Goal: Find specific page/section: Find specific page/section

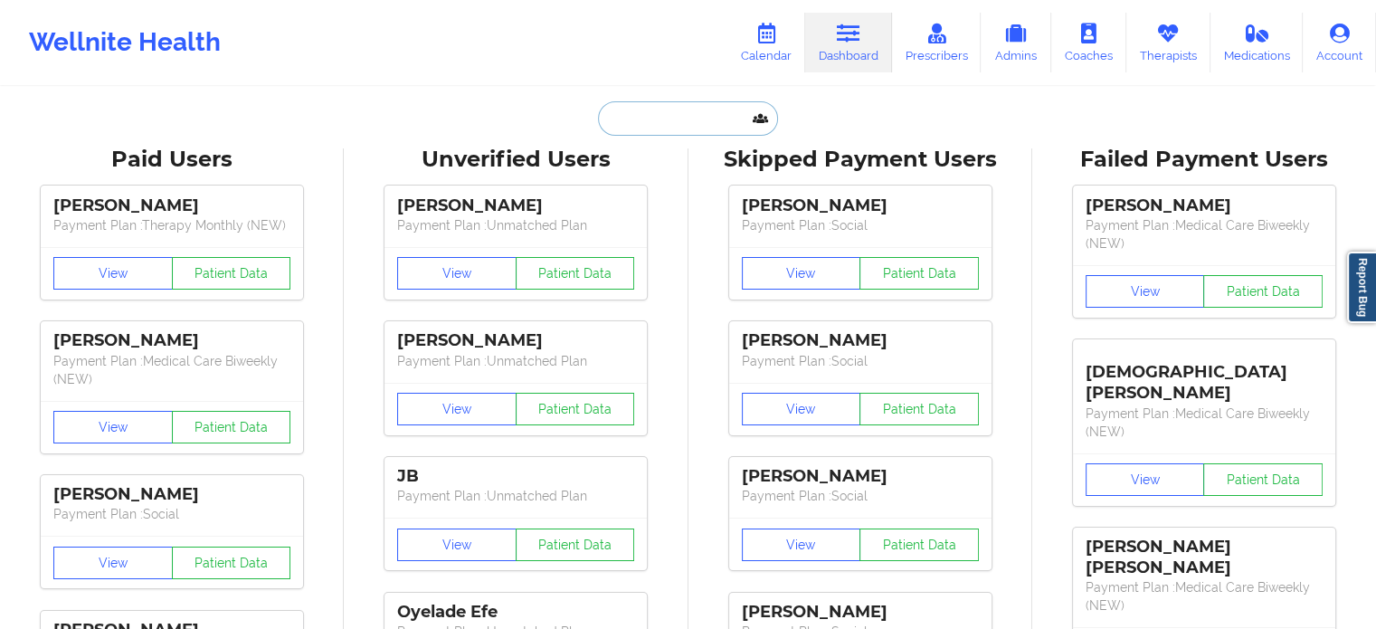
click at [668, 122] on input "text" at bounding box center [687, 118] width 179 height 34
paste input "[PERSON_NAME]"
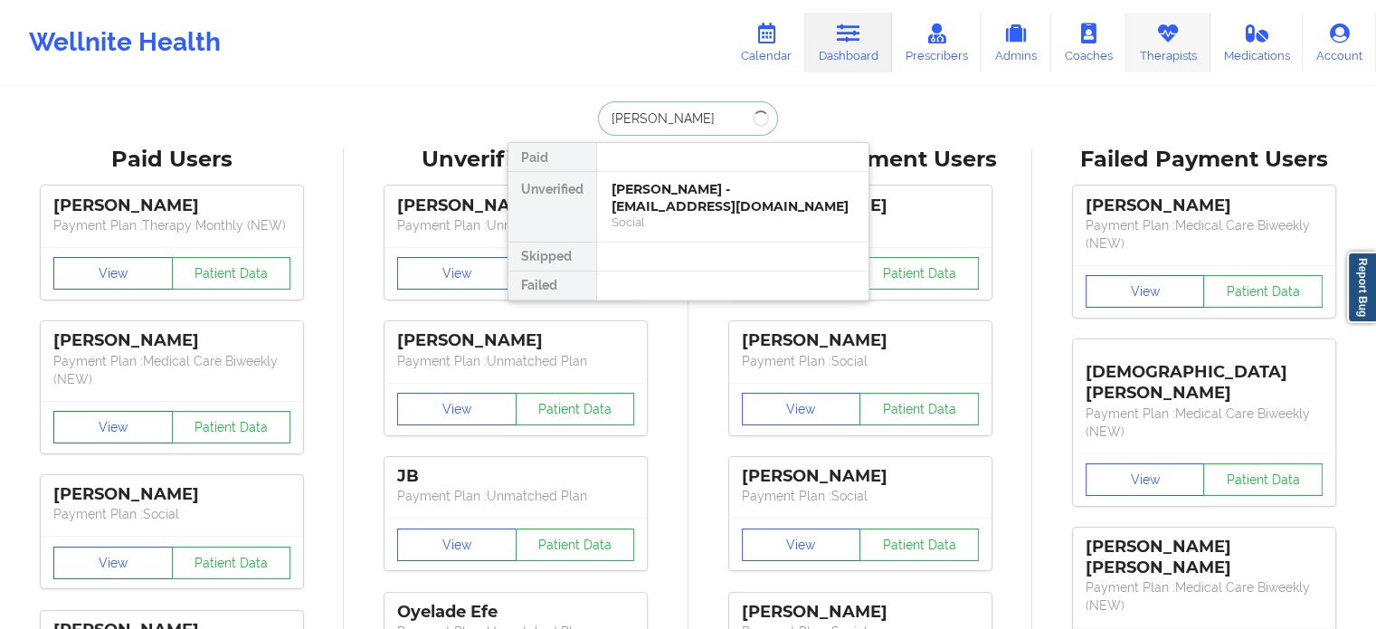
type input "[PERSON_NAME]"
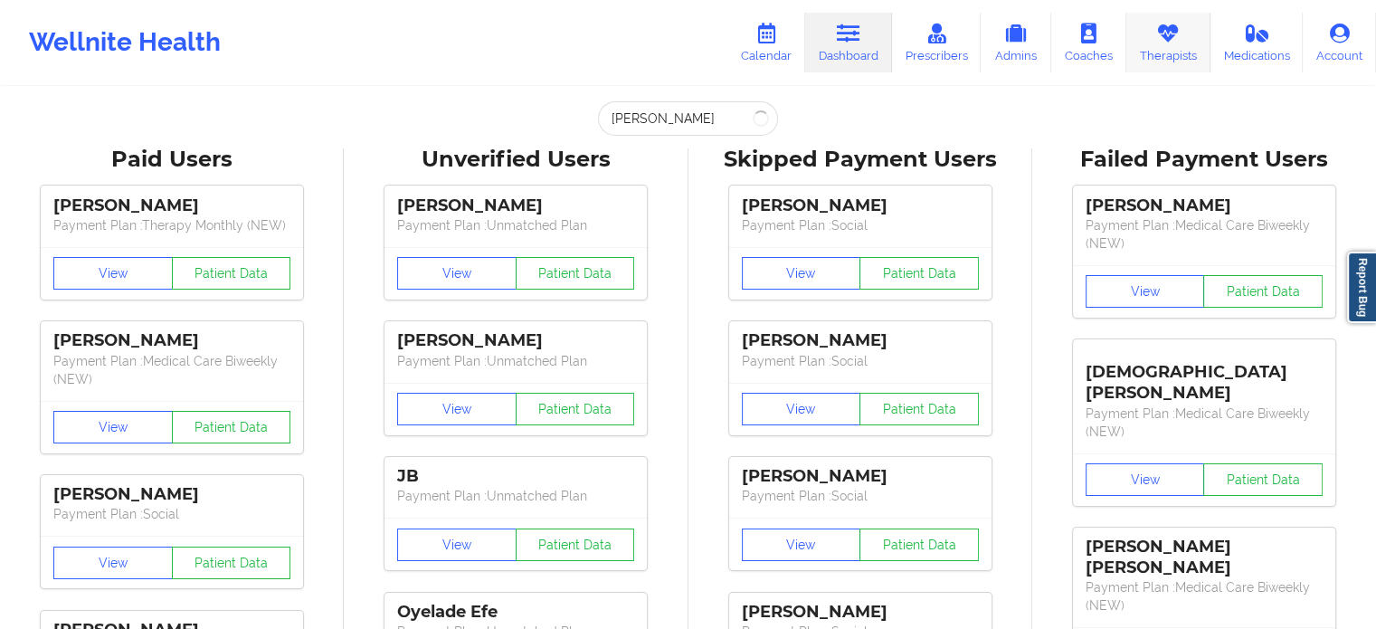
click at [1168, 35] on icon at bounding box center [1168, 34] width 24 height 20
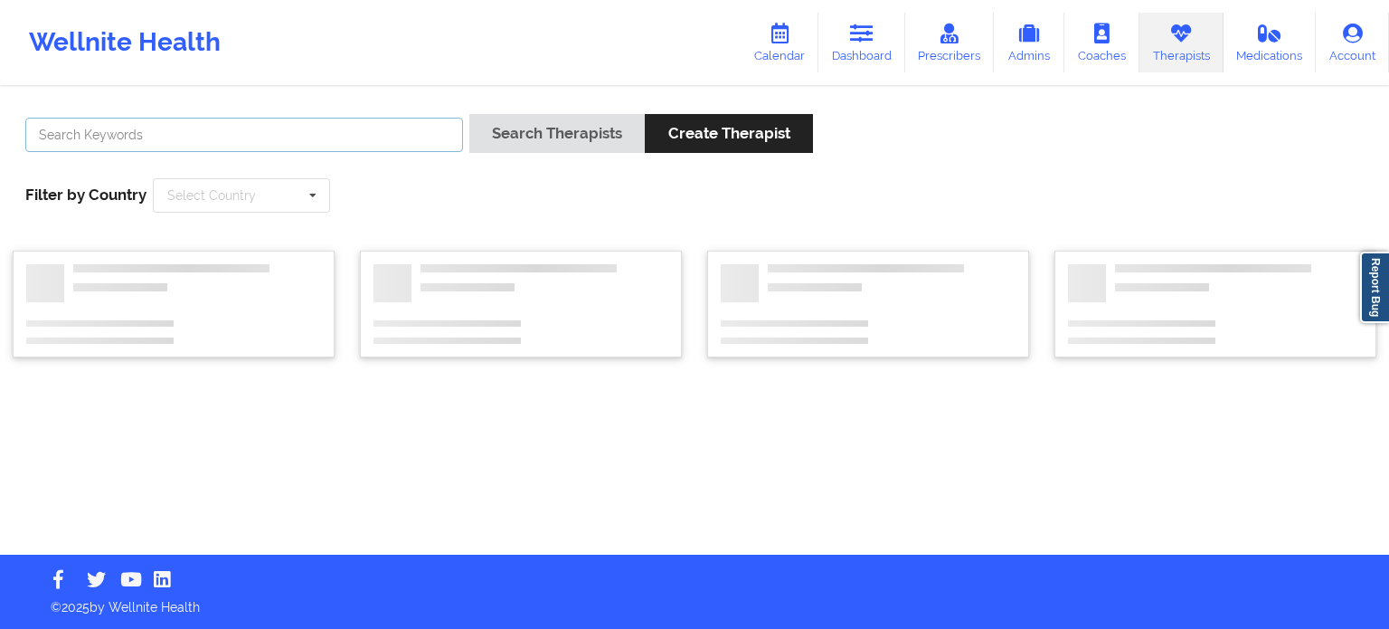
click at [259, 133] on input "text" at bounding box center [244, 135] width 438 height 34
paste input "[PERSON_NAME]"
type input "[PERSON_NAME]"
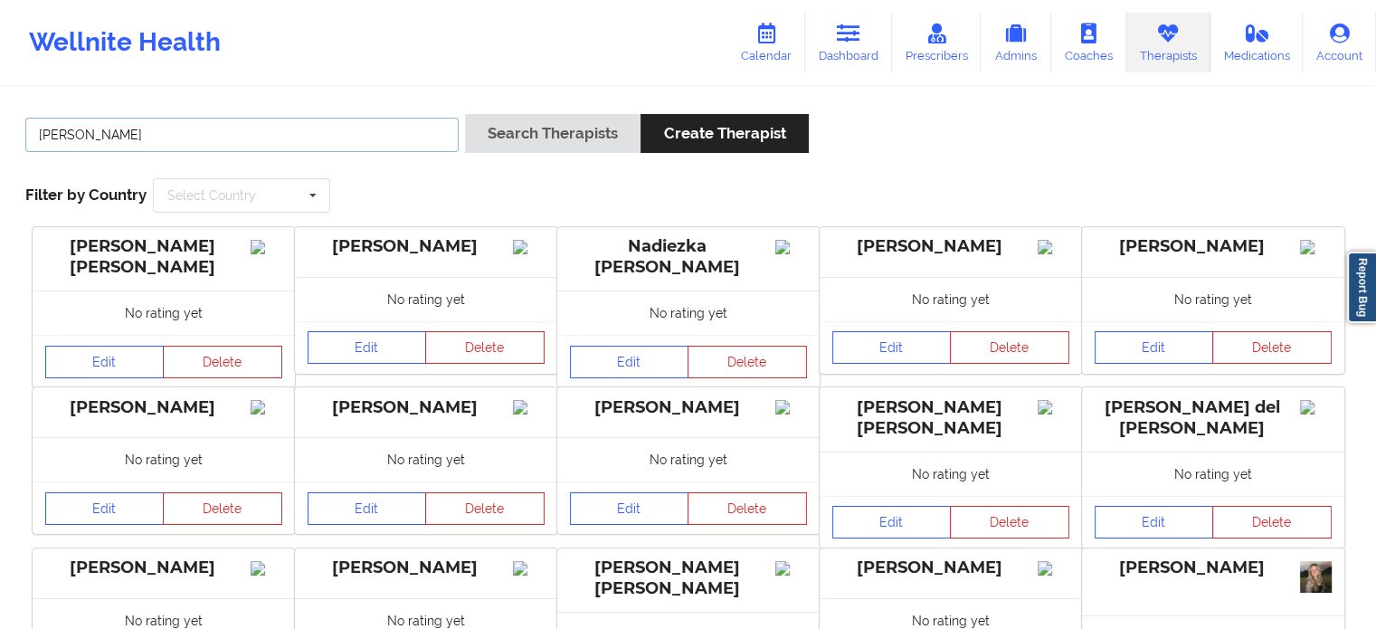
click at [156, 130] on input "[PERSON_NAME]" at bounding box center [241, 135] width 433 height 34
click at [465, 114] on button "Search Therapists" at bounding box center [552, 133] width 175 height 39
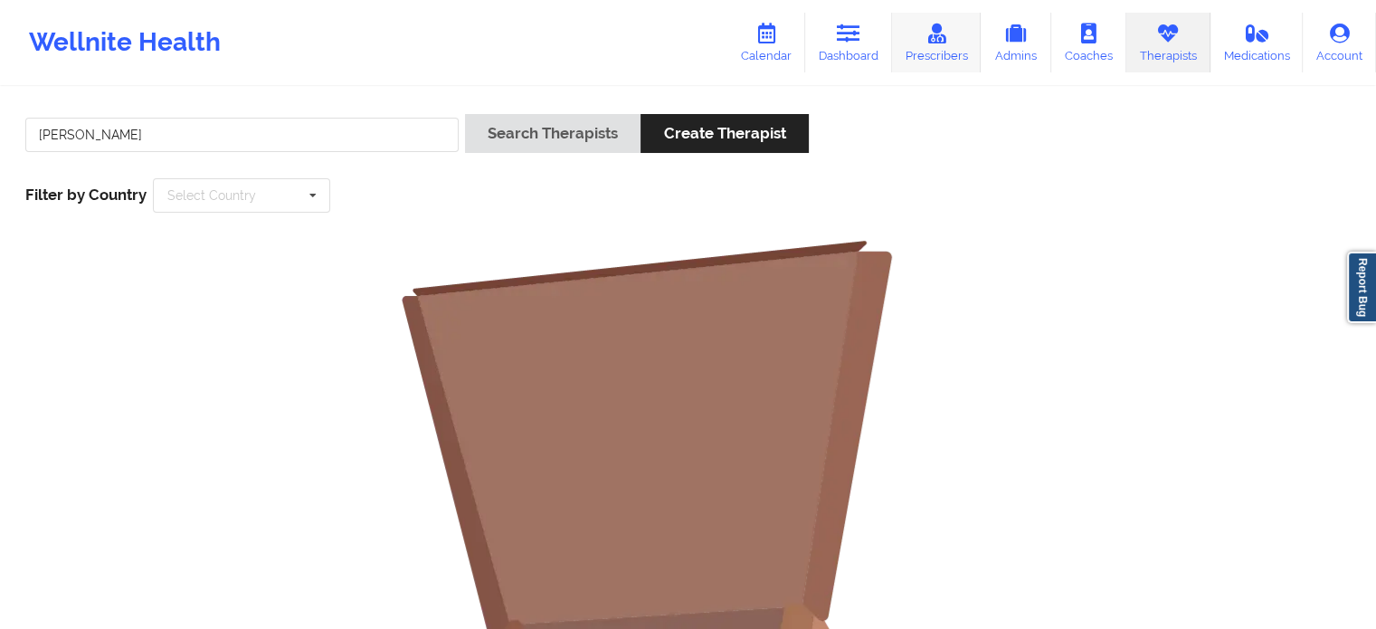
click at [916, 45] on link "Prescribers" at bounding box center [937, 43] width 90 height 60
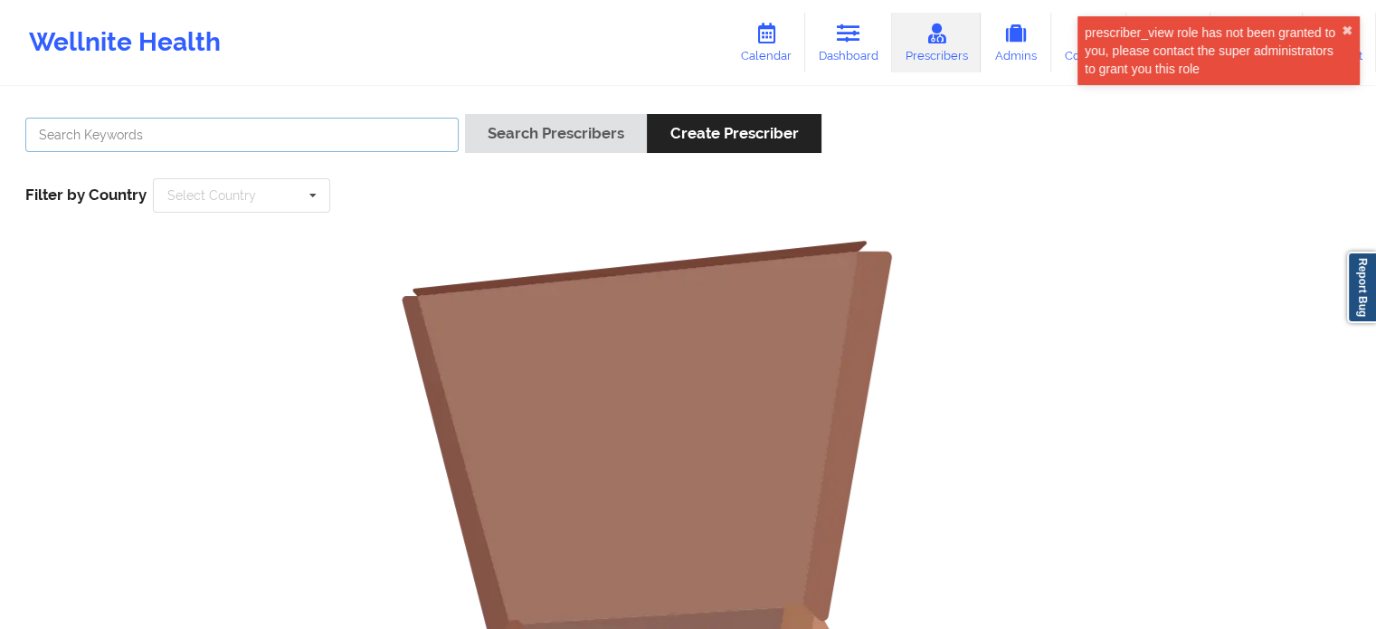
click at [244, 133] on input "text" at bounding box center [241, 135] width 433 height 34
paste input "[PERSON_NAME]"
type input "[PERSON_NAME]"
click at [465, 114] on button "Search Prescribers" at bounding box center [556, 133] width 182 height 39
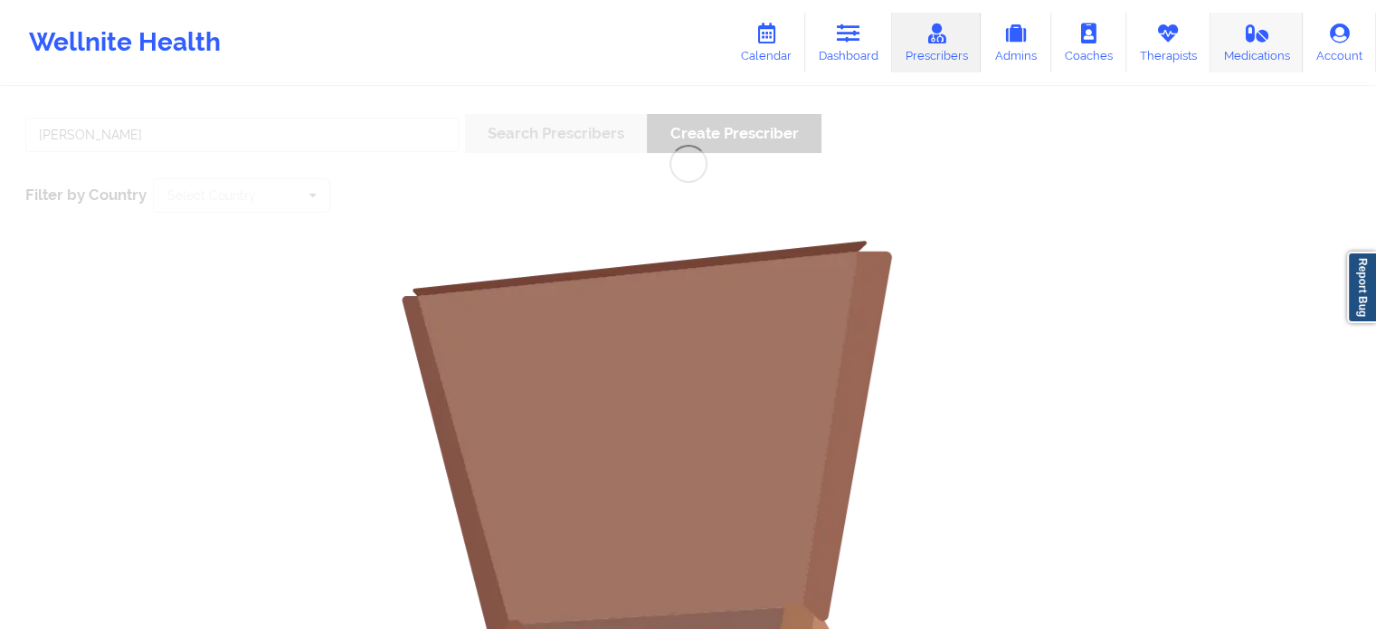
click at [1255, 30] on icon at bounding box center [1256, 34] width 24 height 20
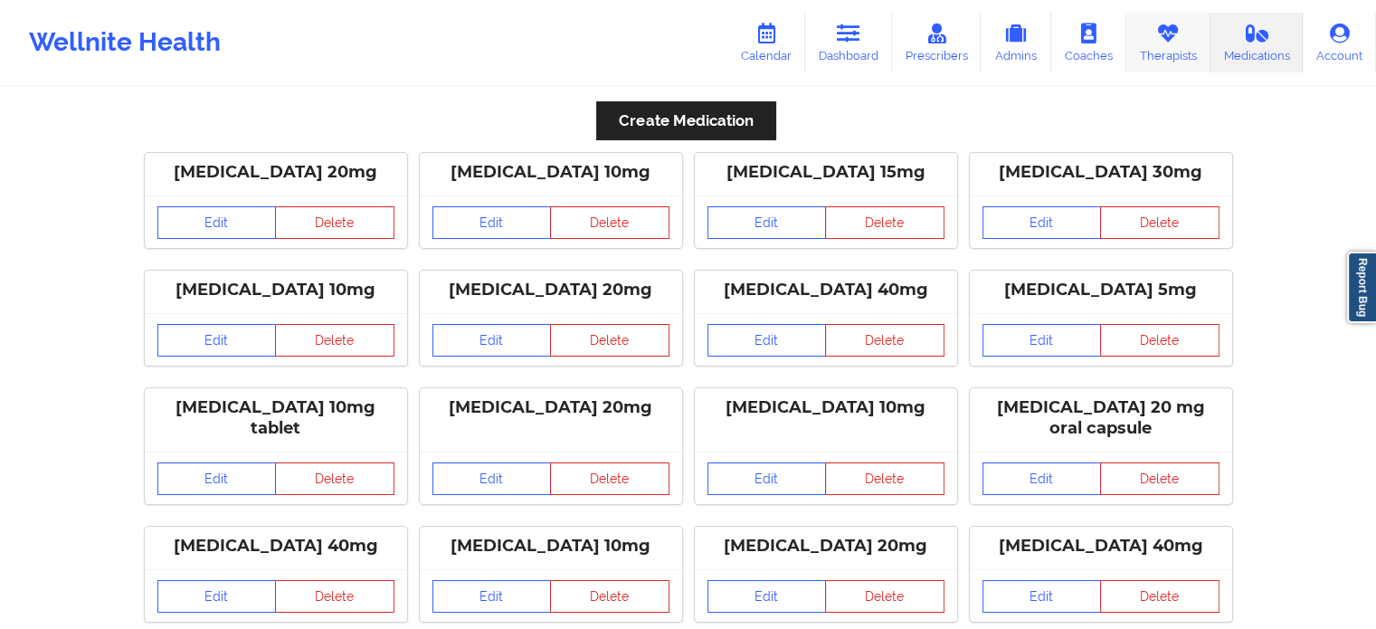
click at [1161, 43] on icon at bounding box center [1168, 34] width 24 height 20
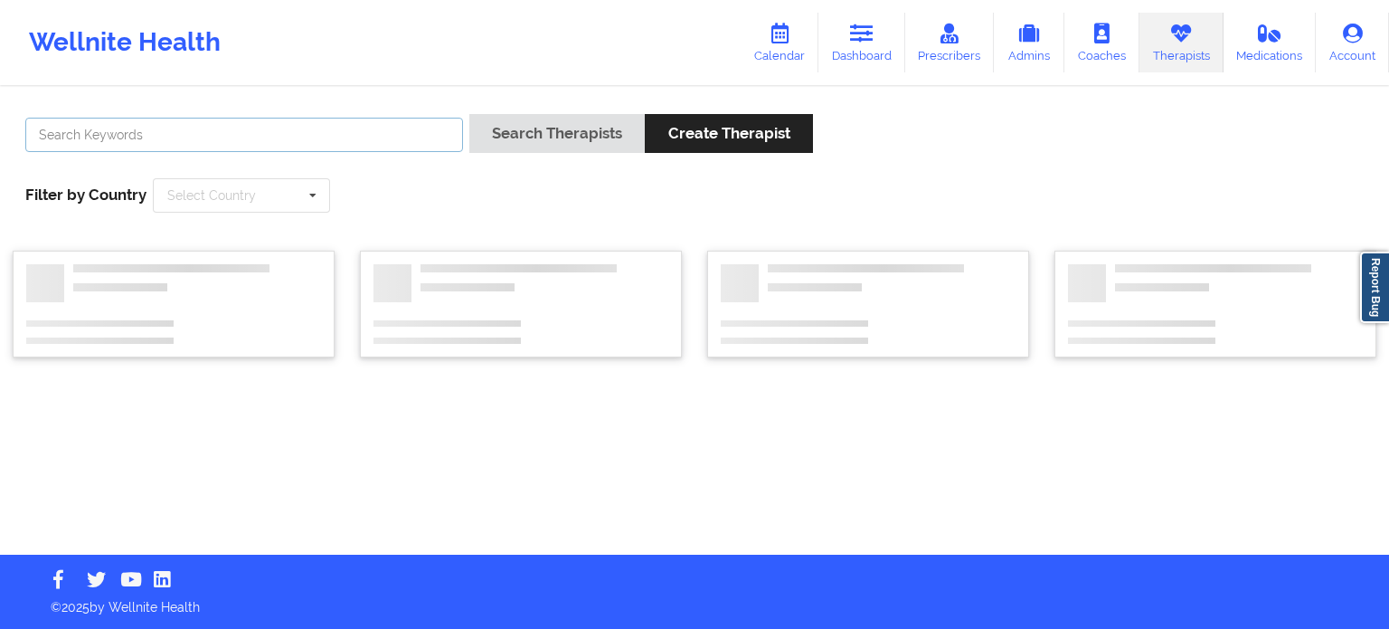
click at [263, 130] on input "text" at bounding box center [244, 135] width 438 height 34
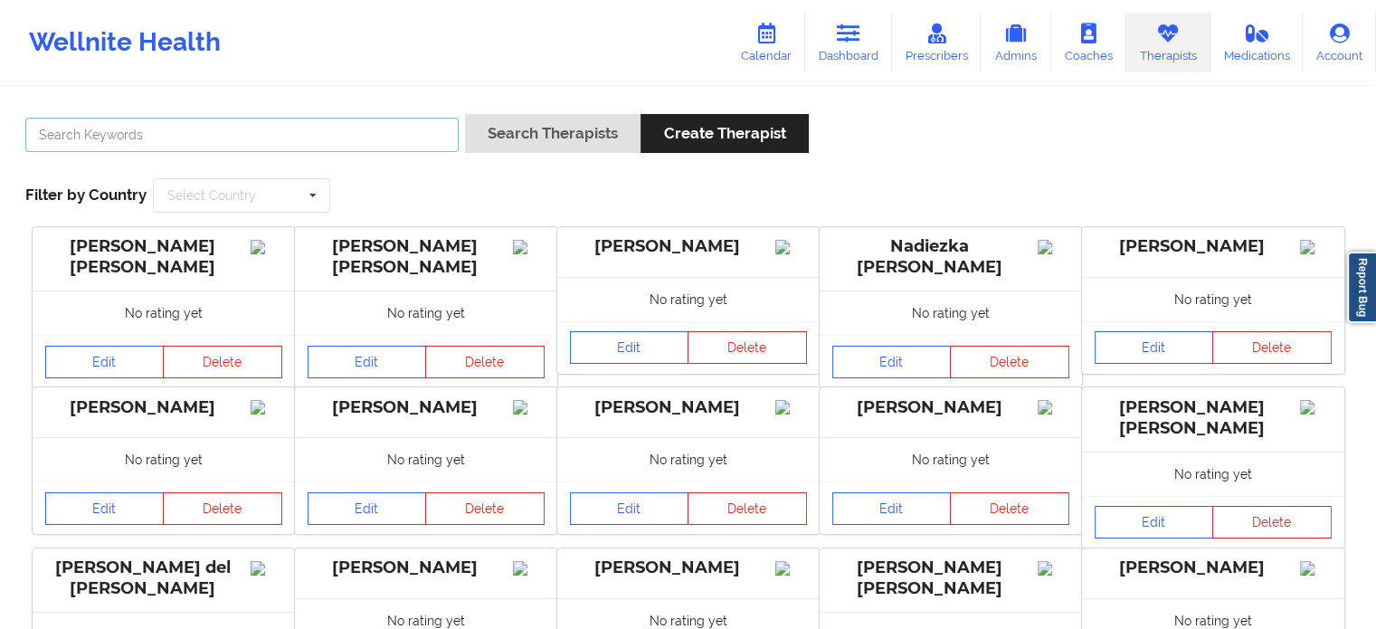
paste input "[PERSON_NAME]"
type input "[PERSON_NAME]"
click at [465, 114] on button "Search Therapists" at bounding box center [552, 133] width 175 height 39
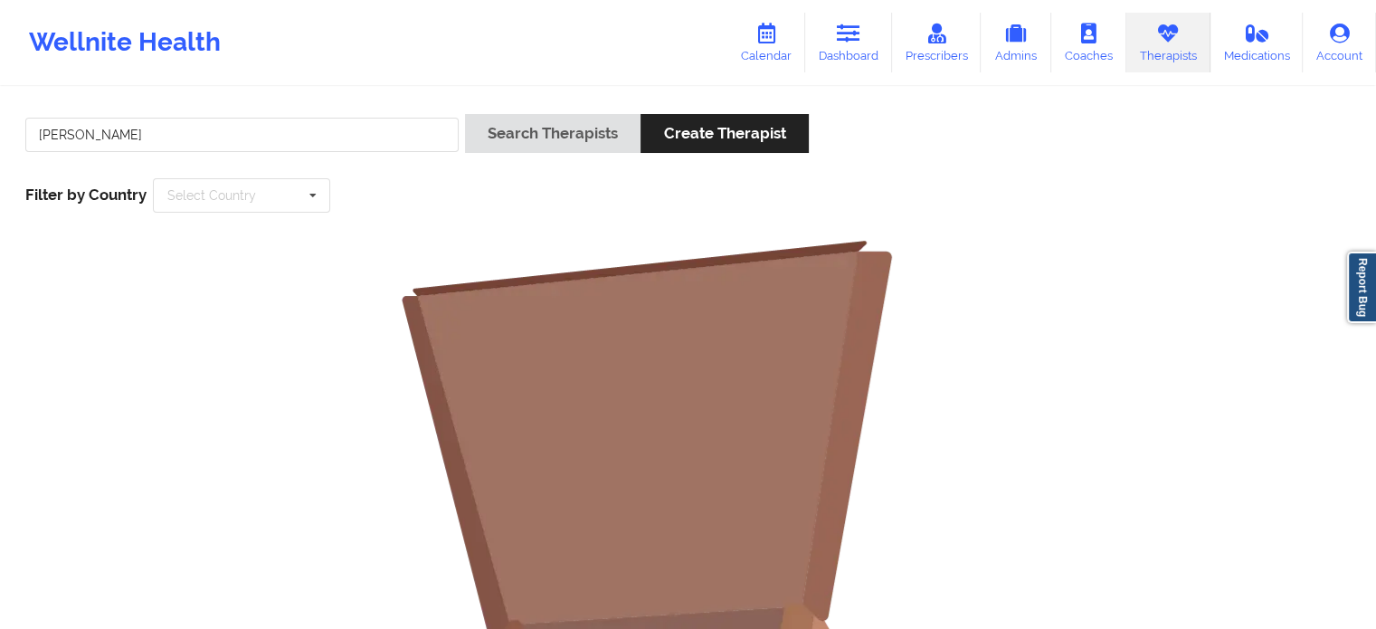
click at [1155, 39] on link "Therapists" at bounding box center [1168, 43] width 84 height 60
click at [929, 46] on link "Prescribers" at bounding box center [937, 43] width 90 height 60
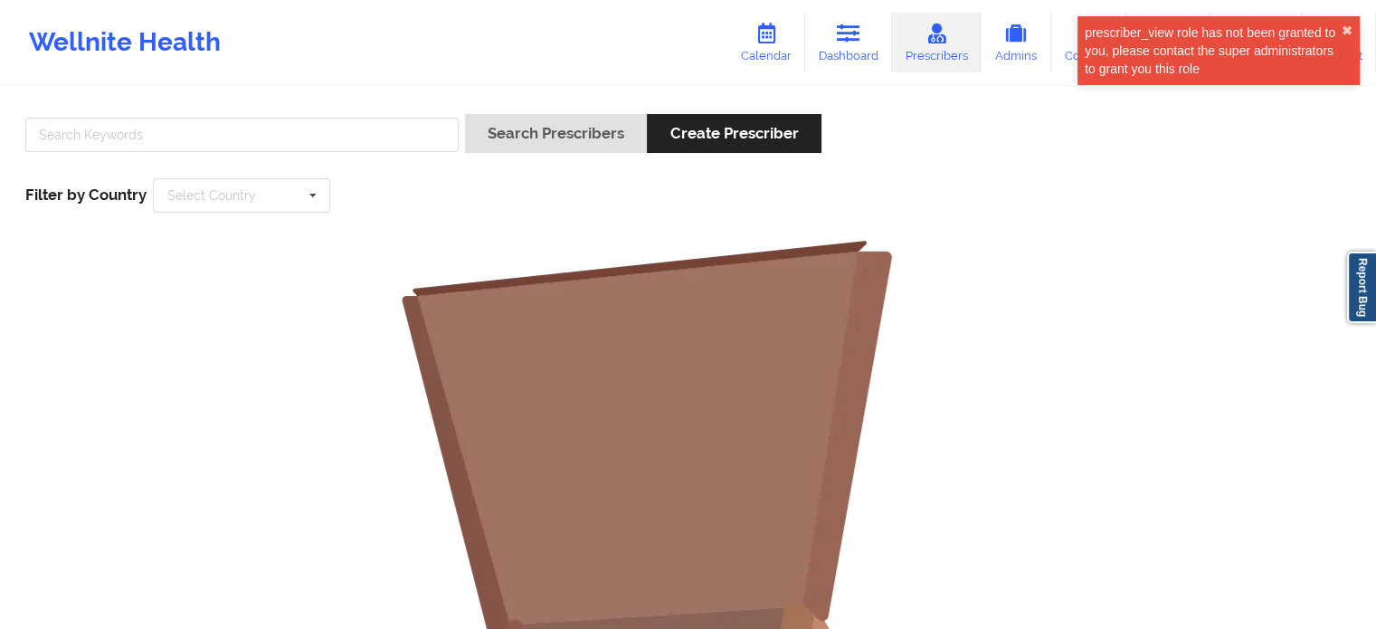
click at [1074, 33] on div "prescriber_view role has not been granted to you, please contact the super admi…" at bounding box center [1217, 57] width 289 height 89
click at [1067, 38] on link "Coaches" at bounding box center [1088, 43] width 75 height 60
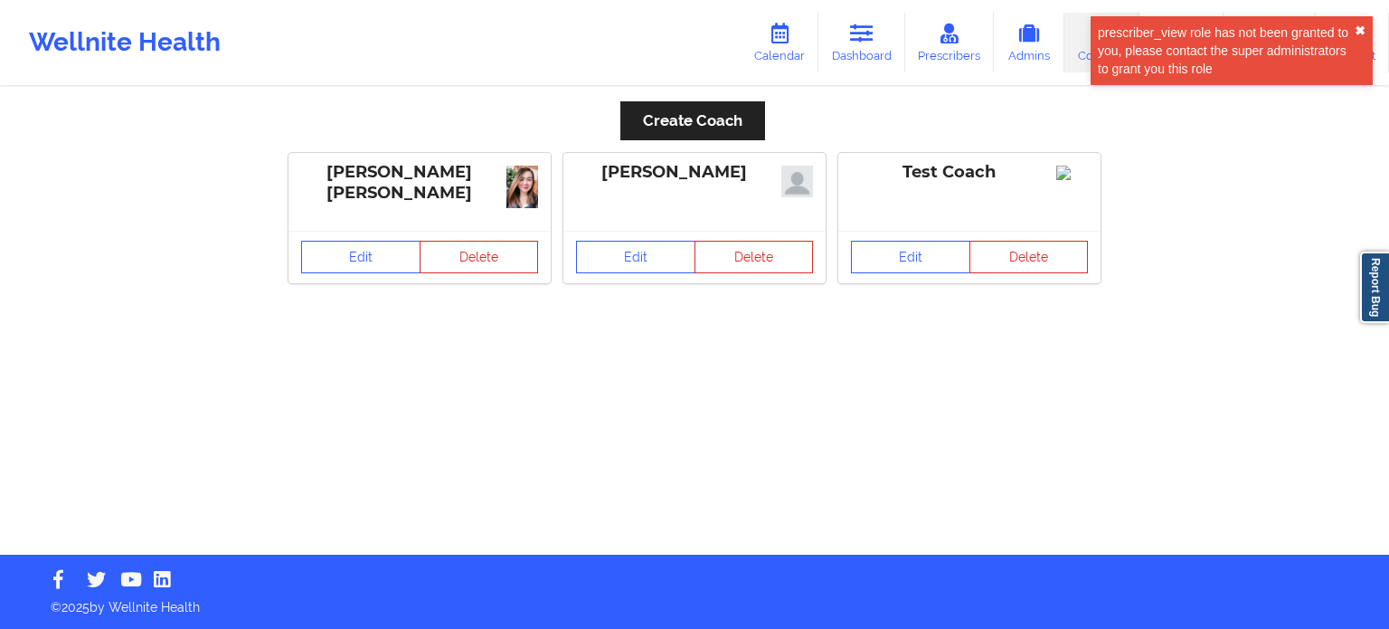
click at [1360, 26] on button "✖︎" at bounding box center [1360, 31] width 11 height 14
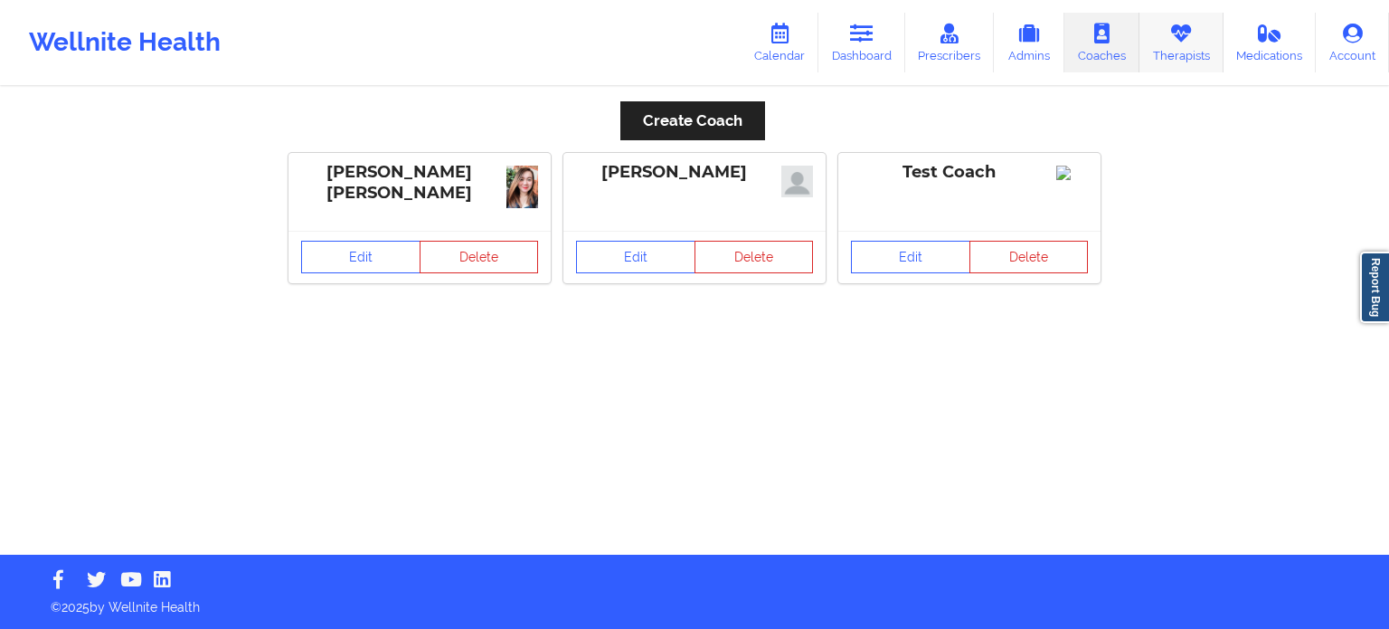
click at [1166, 32] on link "Therapists" at bounding box center [1181, 43] width 84 height 60
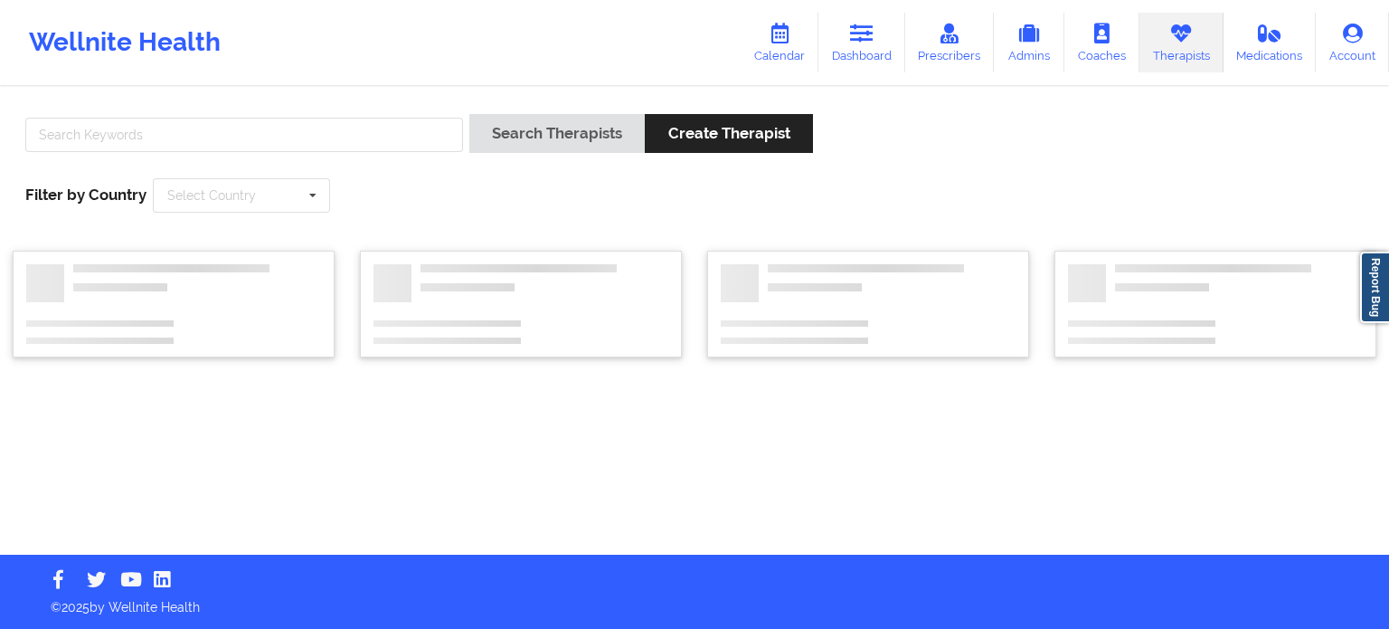
click at [326, 115] on div at bounding box center [244, 140] width 450 height 52
click at [326, 127] on input "text" at bounding box center [244, 135] width 438 height 34
paste input "[PERSON_NAME]"
drag, startPoint x: 152, startPoint y: 146, endPoint x: 73, endPoint y: 144, distance: 78.7
click at [73, 144] on input "[PERSON_NAME]" at bounding box center [244, 135] width 438 height 34
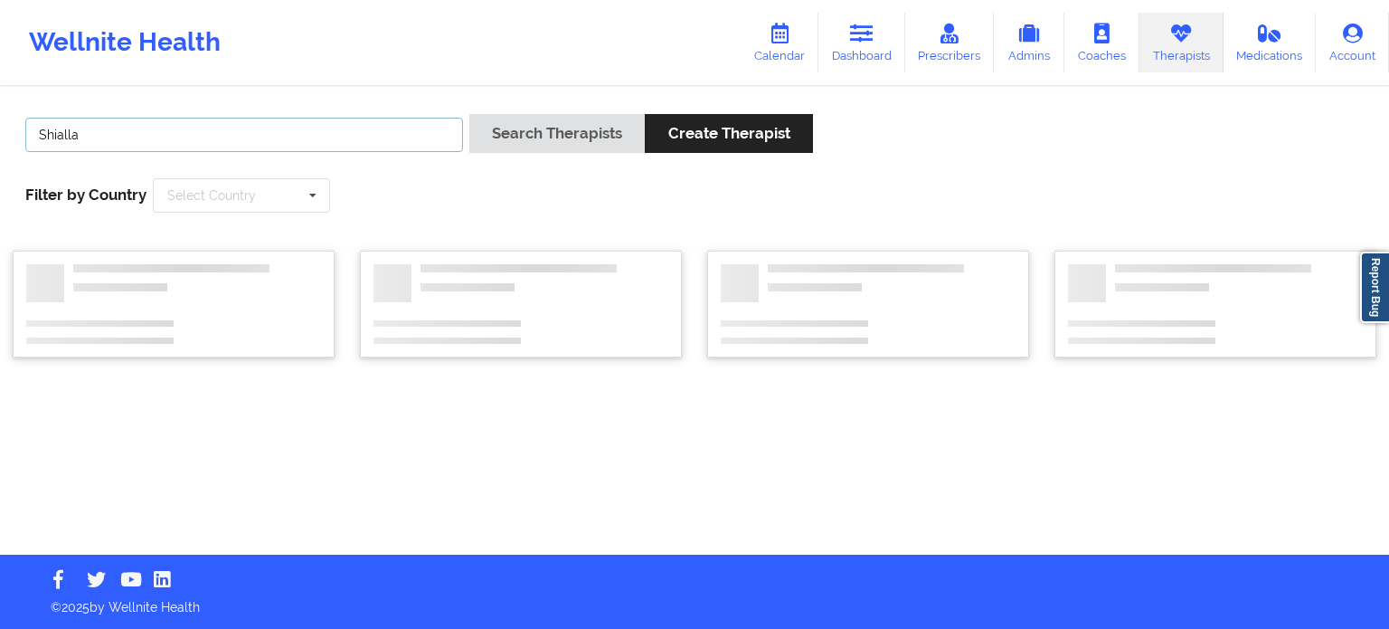
type input "Shialla"
click at [469, 114] on button "Search Therapists" at bounding box center [556, 133] width 175 height 39
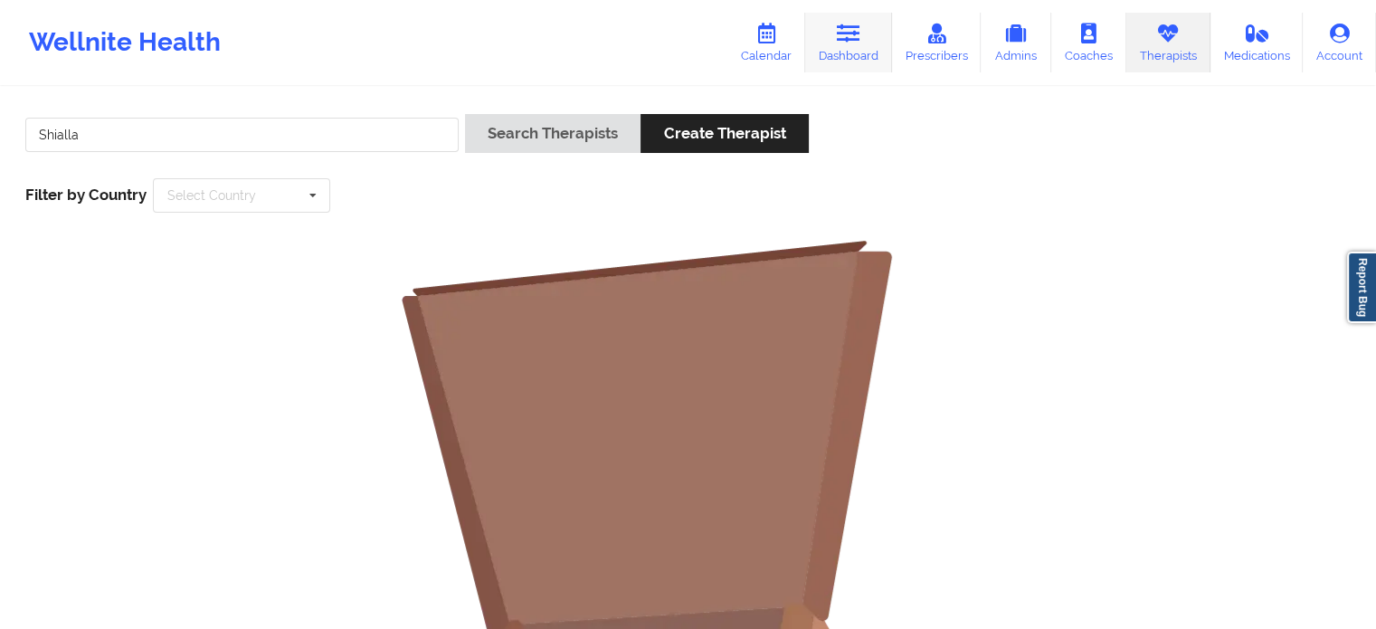
click at [854, 32] on icon at bounding box center [849, 34] width 24 height 20
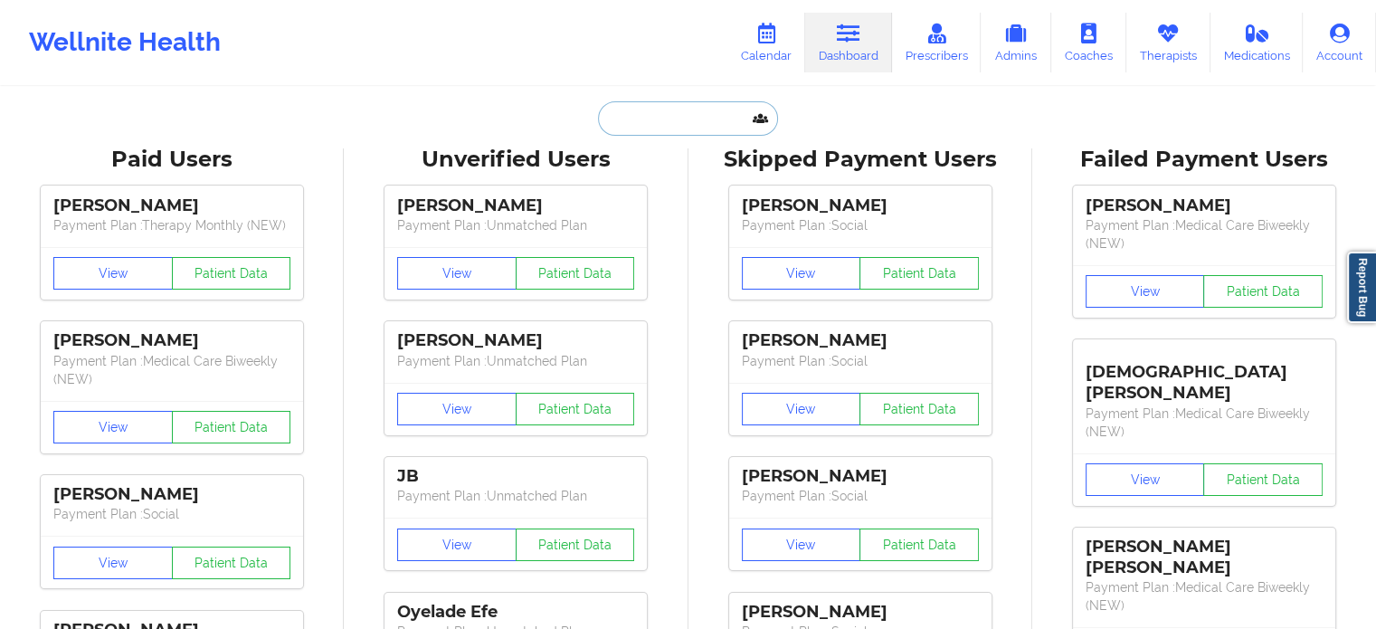
click at [676, 122] on input "text" at bounding box center [687, 118] width 179 height 34
paste input "[EMAIL_ADDRESS][DOMAIN_NAME]"
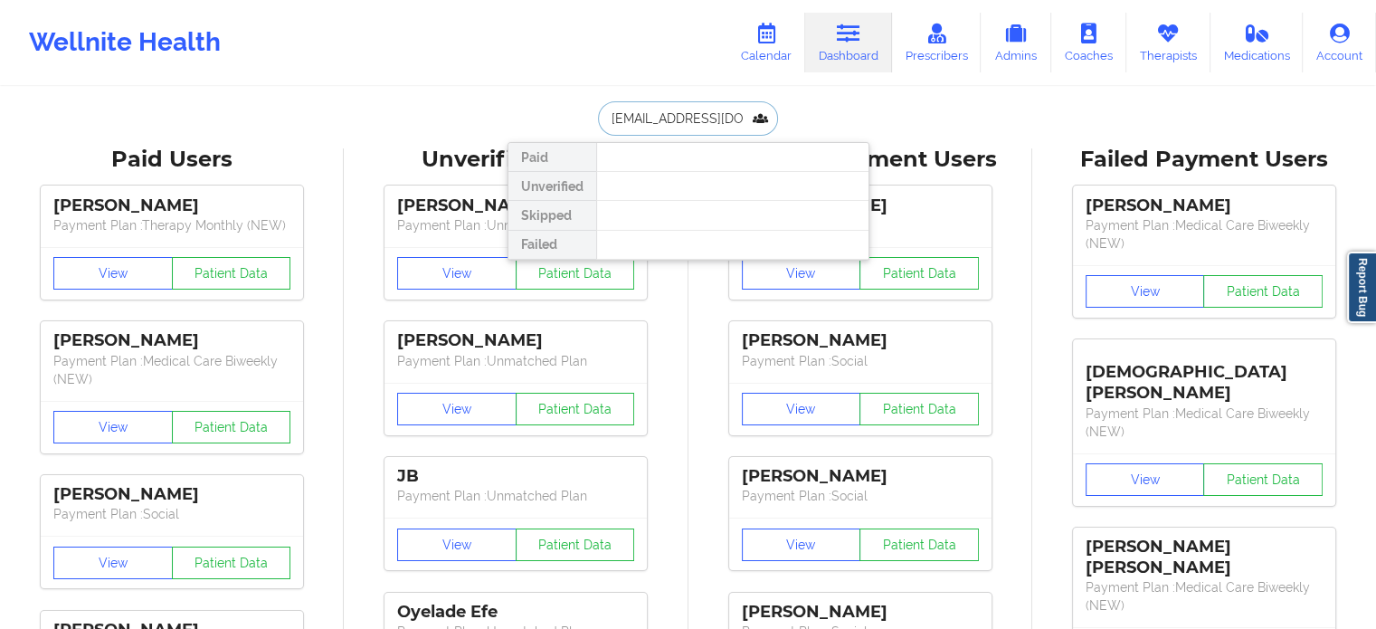
scroll to position [0, 14]
drag, startPoint x: 745, startPoint y: 119, endPoint x: 418, endPoint y: 94, distance: 328.4
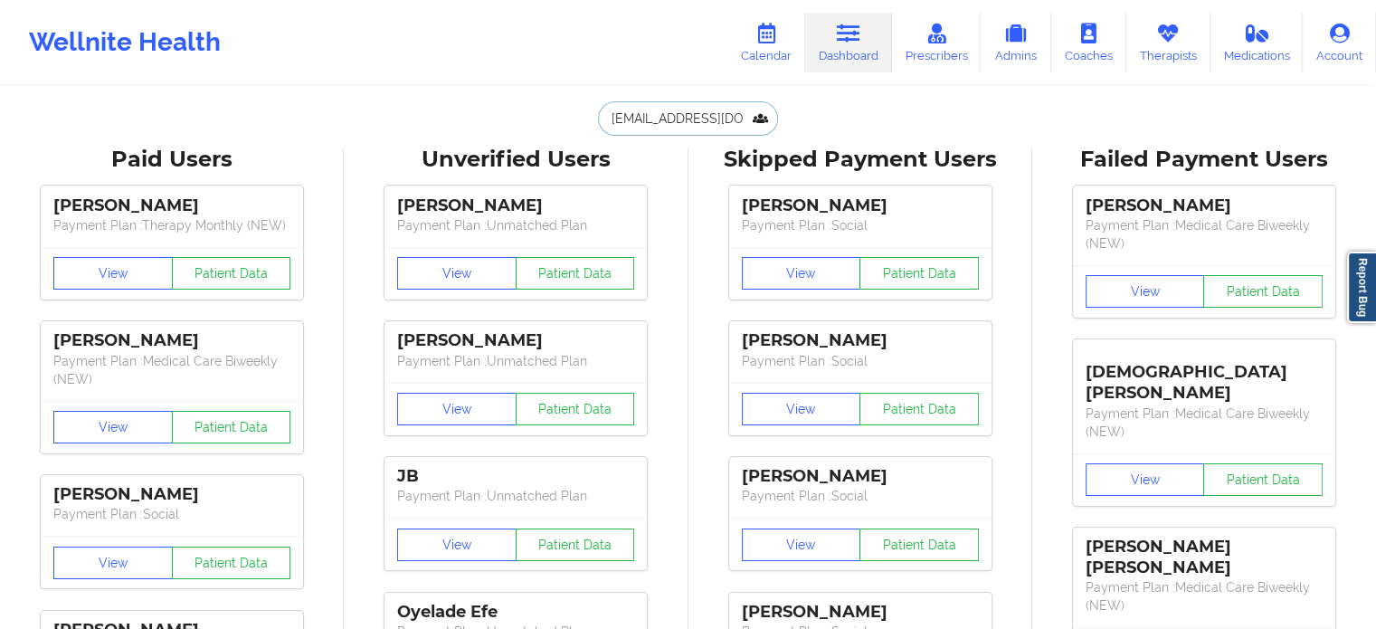
type input "[EMAIL_ADDRESS][DOMAIN_NAME]"
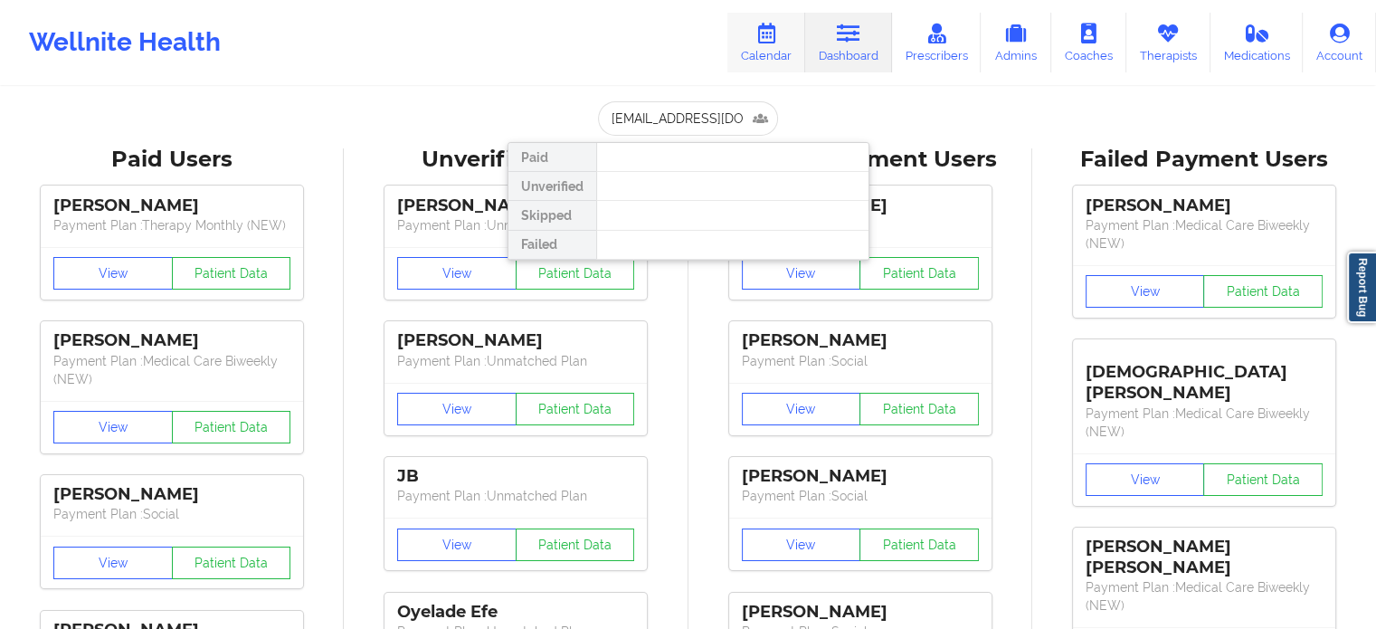
click at [792, 39] on link "Calendar" at bounding box center [766, 43] width 78 height 60
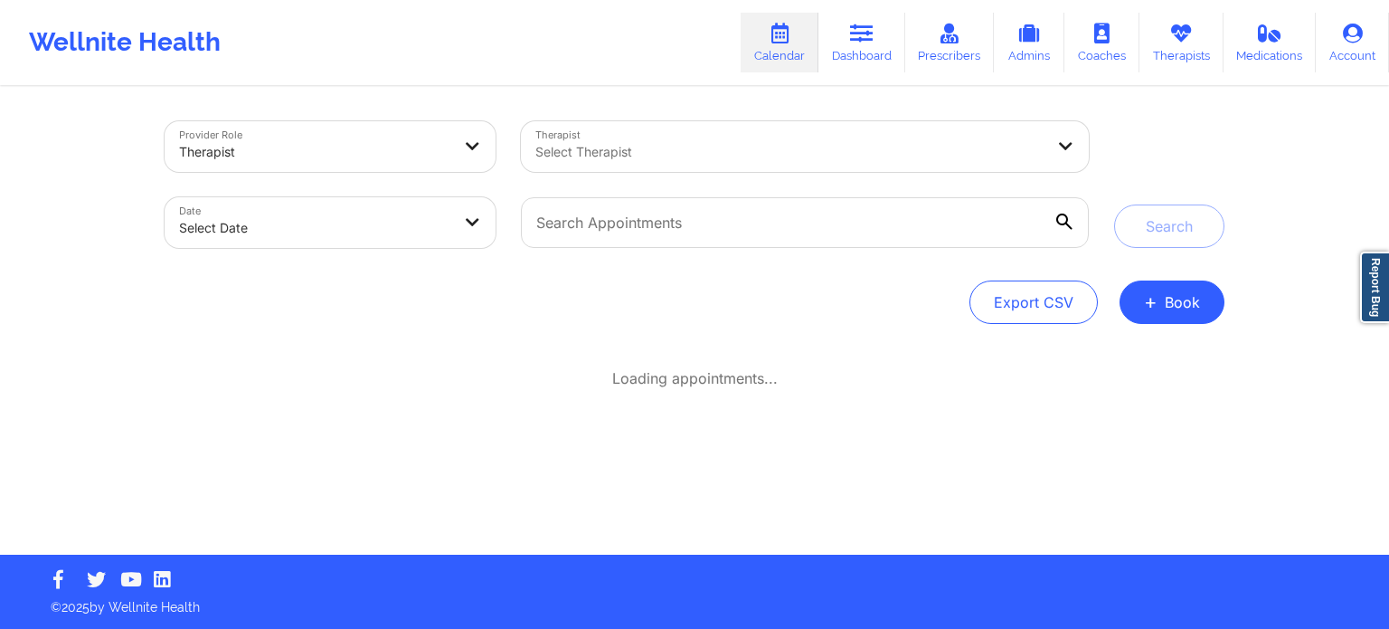
click at [583, 165] on div "Select Therapist" at bounding box center [783, 146] width 525 height 51
